Goal: Transaction & Acquisition: Purchase product/service

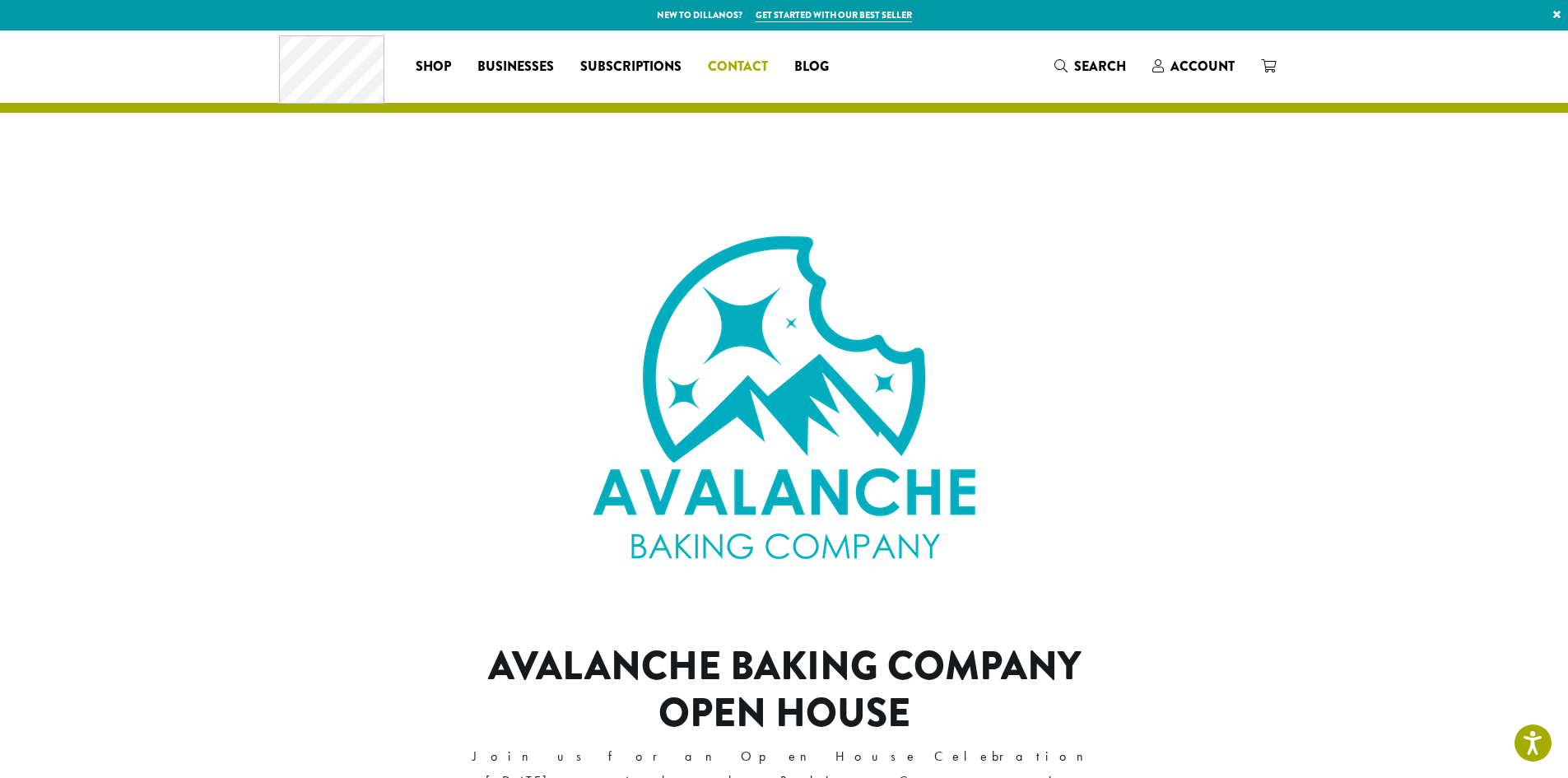
click at [711, 55] on link "Contact" at bounding box center [738, 66] width 86 height 27
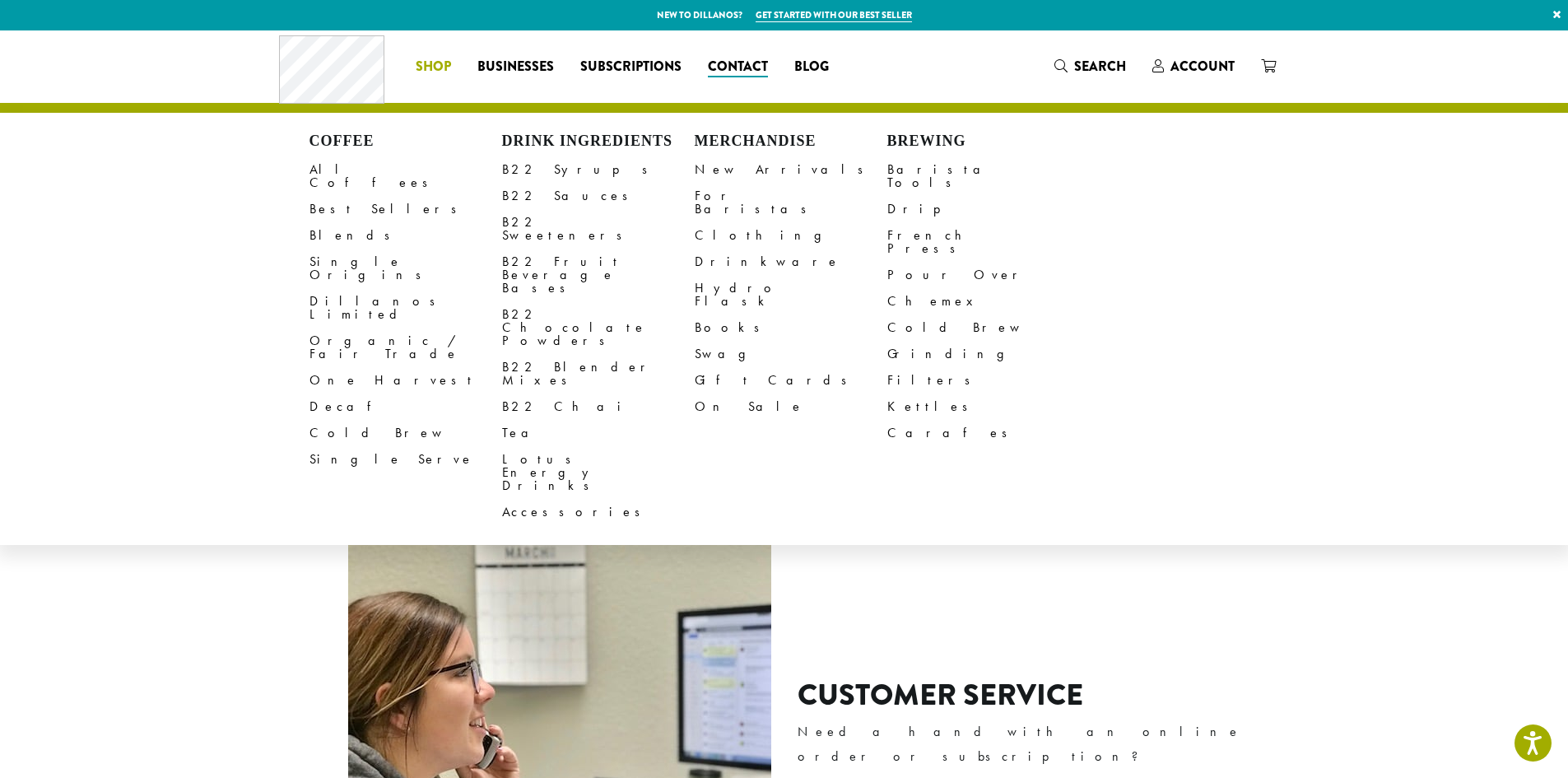
click at [433, 59] on span "Shop" at bounding box center [433, 67] width 36 height 20
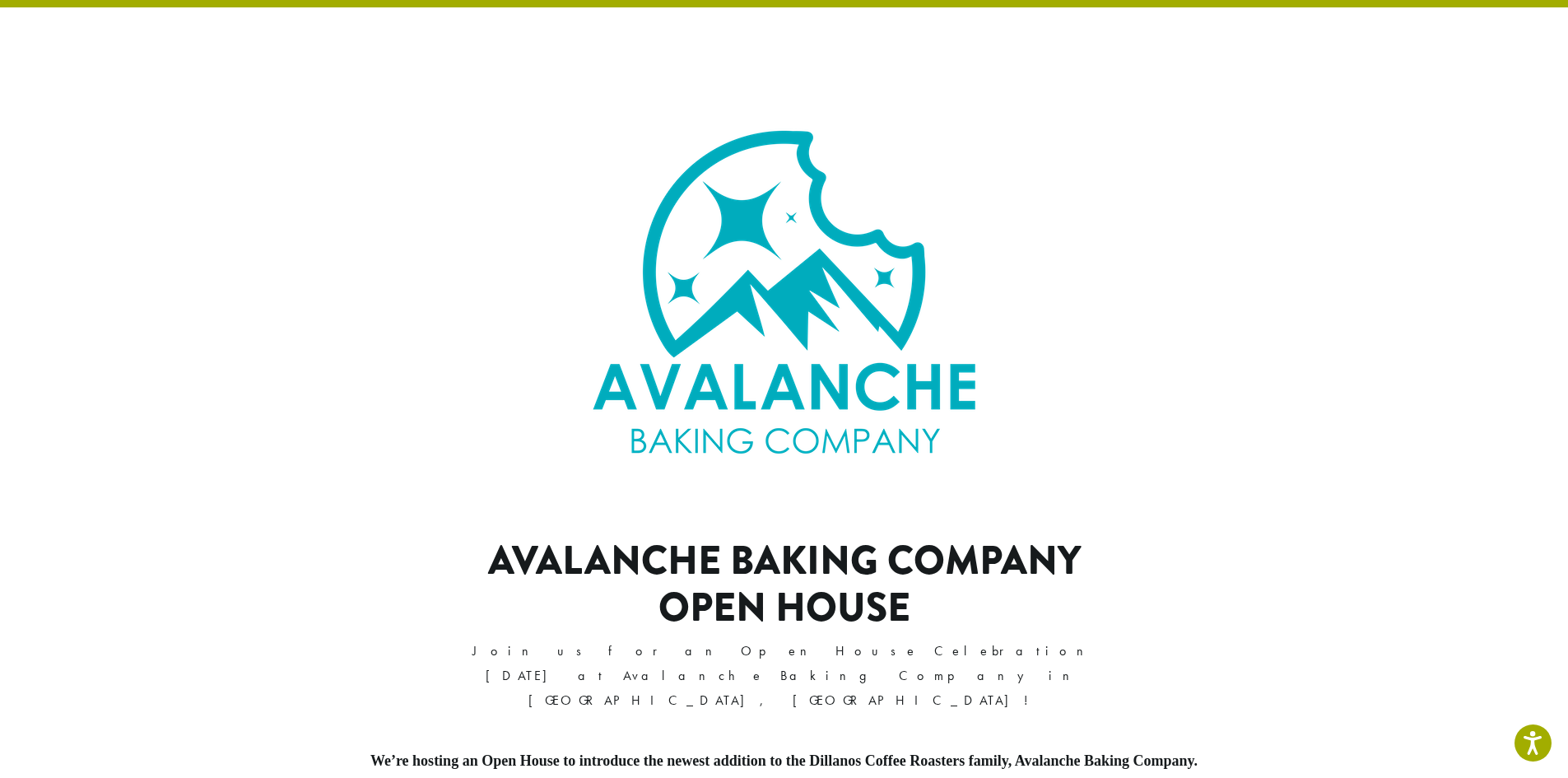
scroll to position [482, 0]
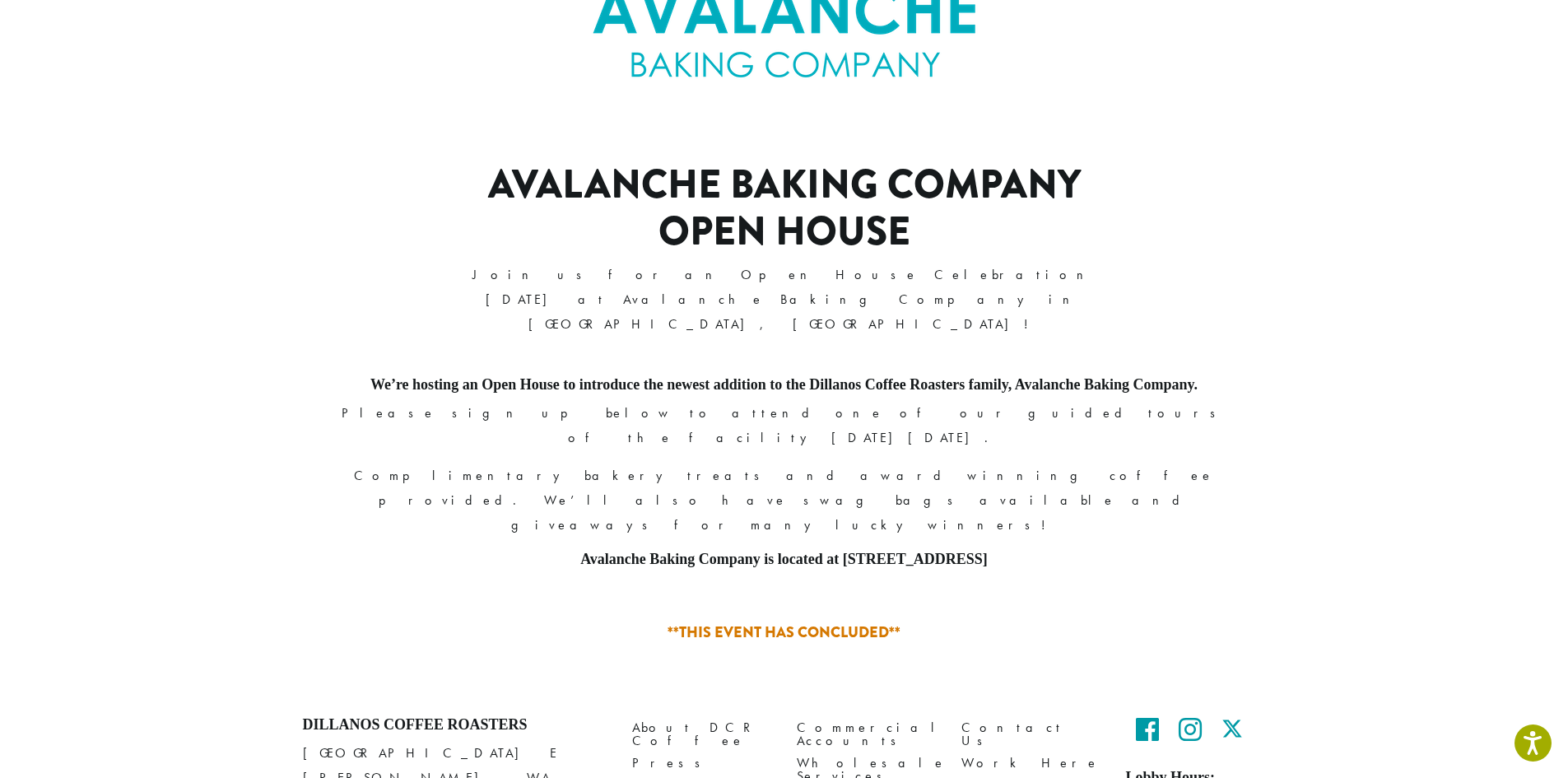
drag, startPoint x: 550, startPoint y: 438, endPoint x: 1039, endPoint y: 436, distance: 489.0
click at [1039, 550] on h5 "Avalanche Baking Company is located at 1317 1st Ave, Zillah, WA 98953" at bounding box center [784, 560] width 939 height 18
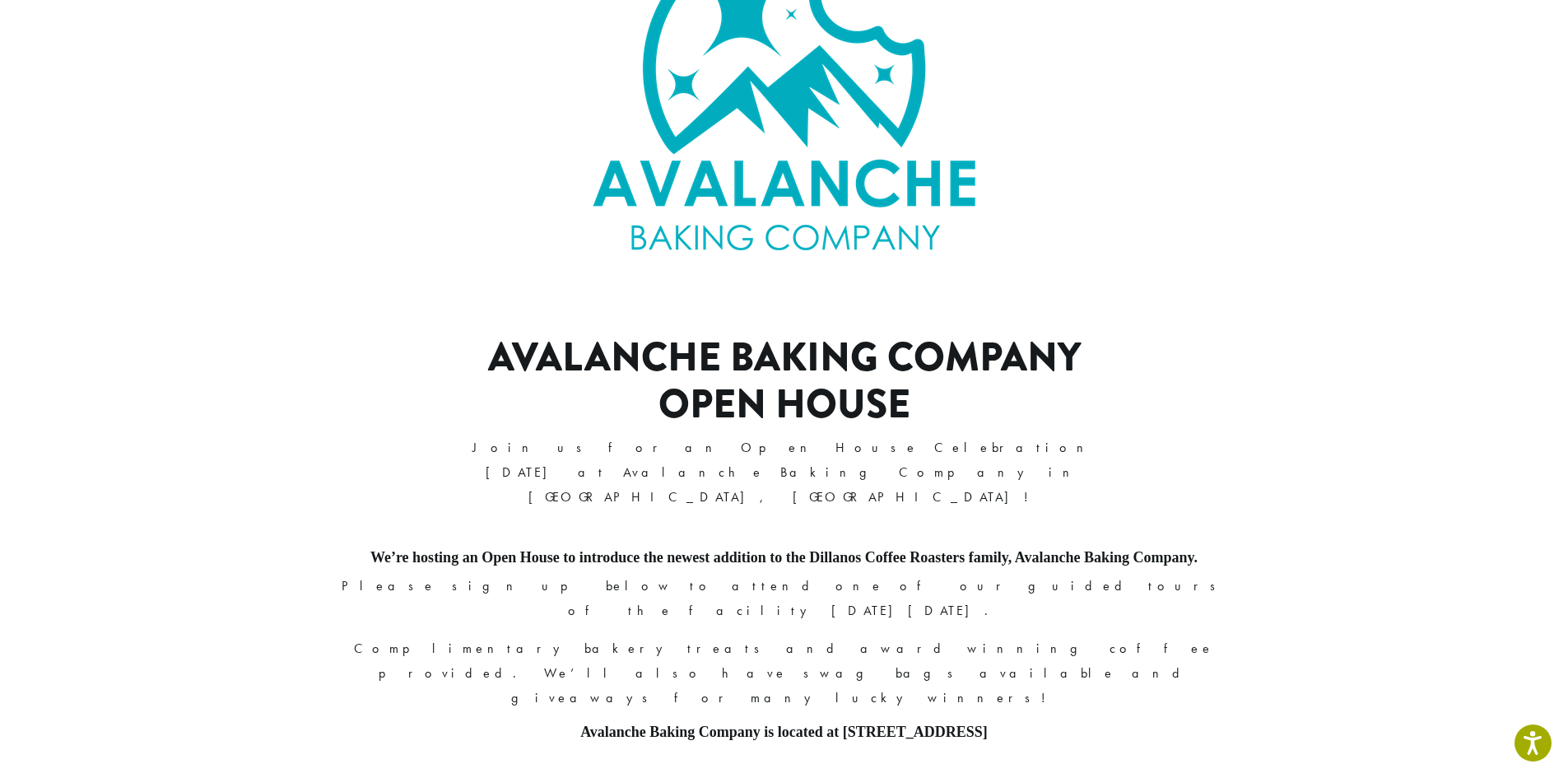
scroll to position [70, 0]
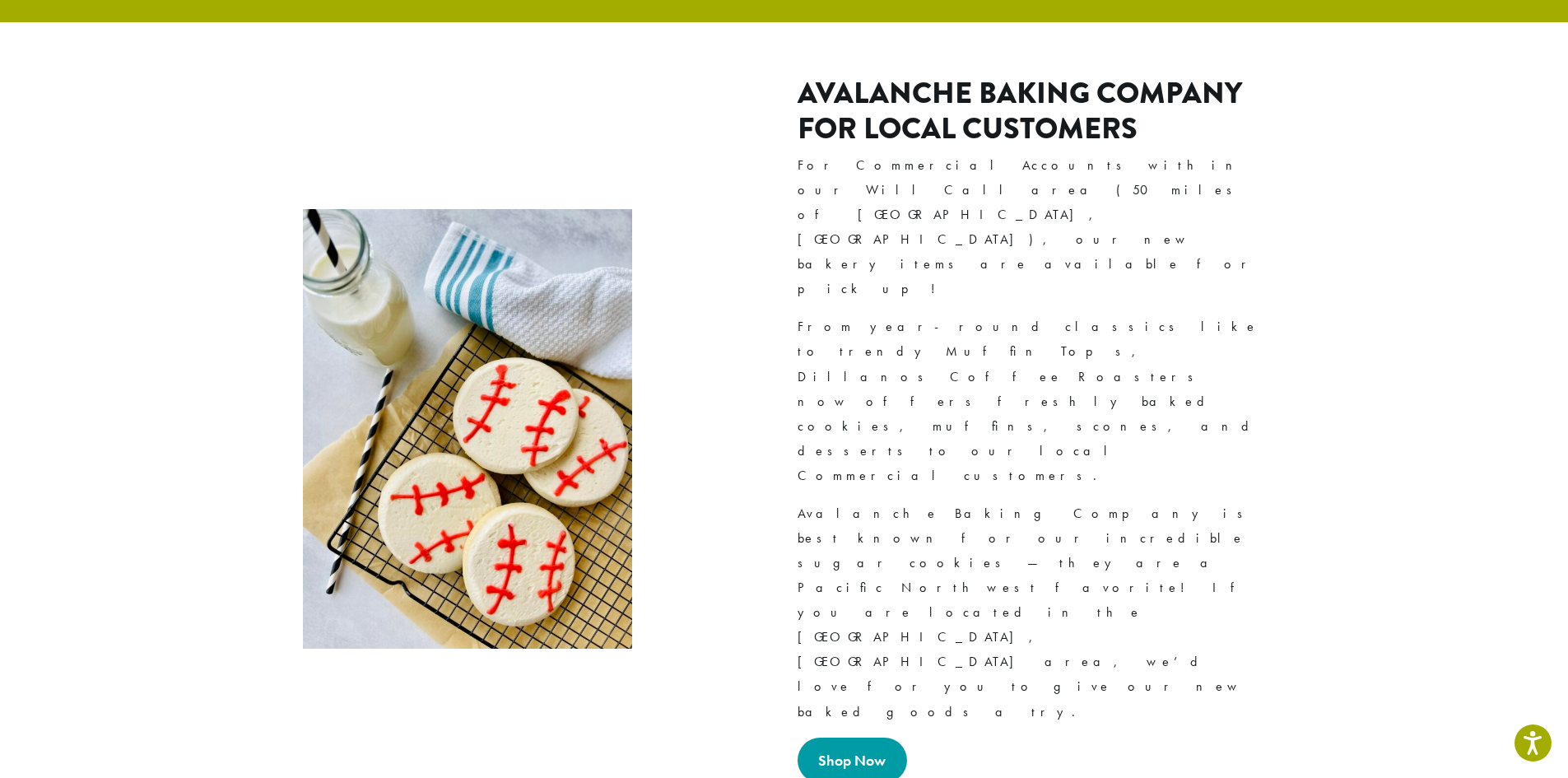
scroll to position [1482, 0]
click at [845, 737] on link "Shop Now" at bounding box center [852, 759] width 110 height 45
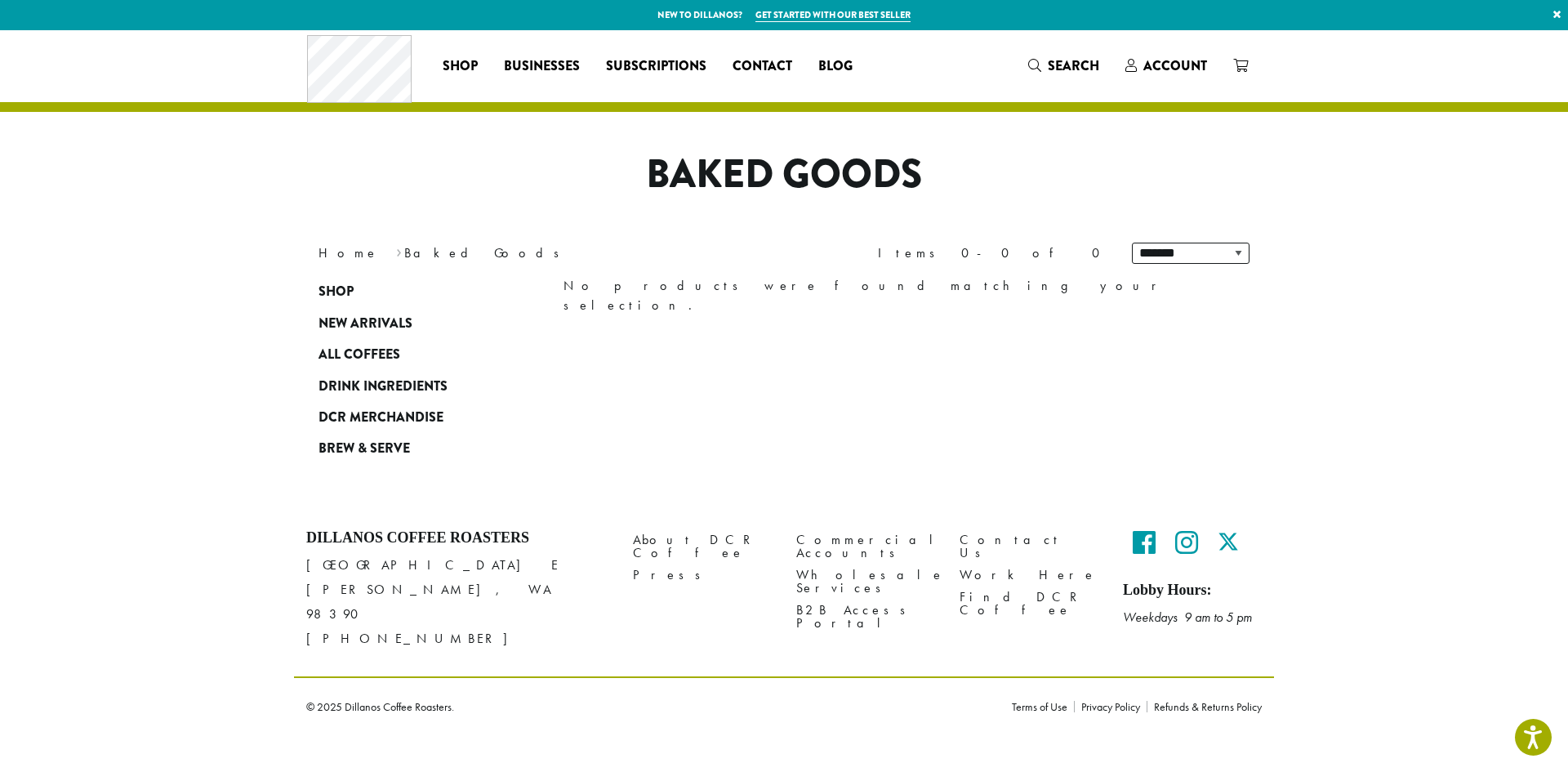
click at [404, 239] on div "**********" at bounding box center [784, 253] width 980 height 46
click at [330, 256] on link "Home" at bounding box center [349, 252] width 60 height 17
